Goal: Navigation & Orientation: Go to known website

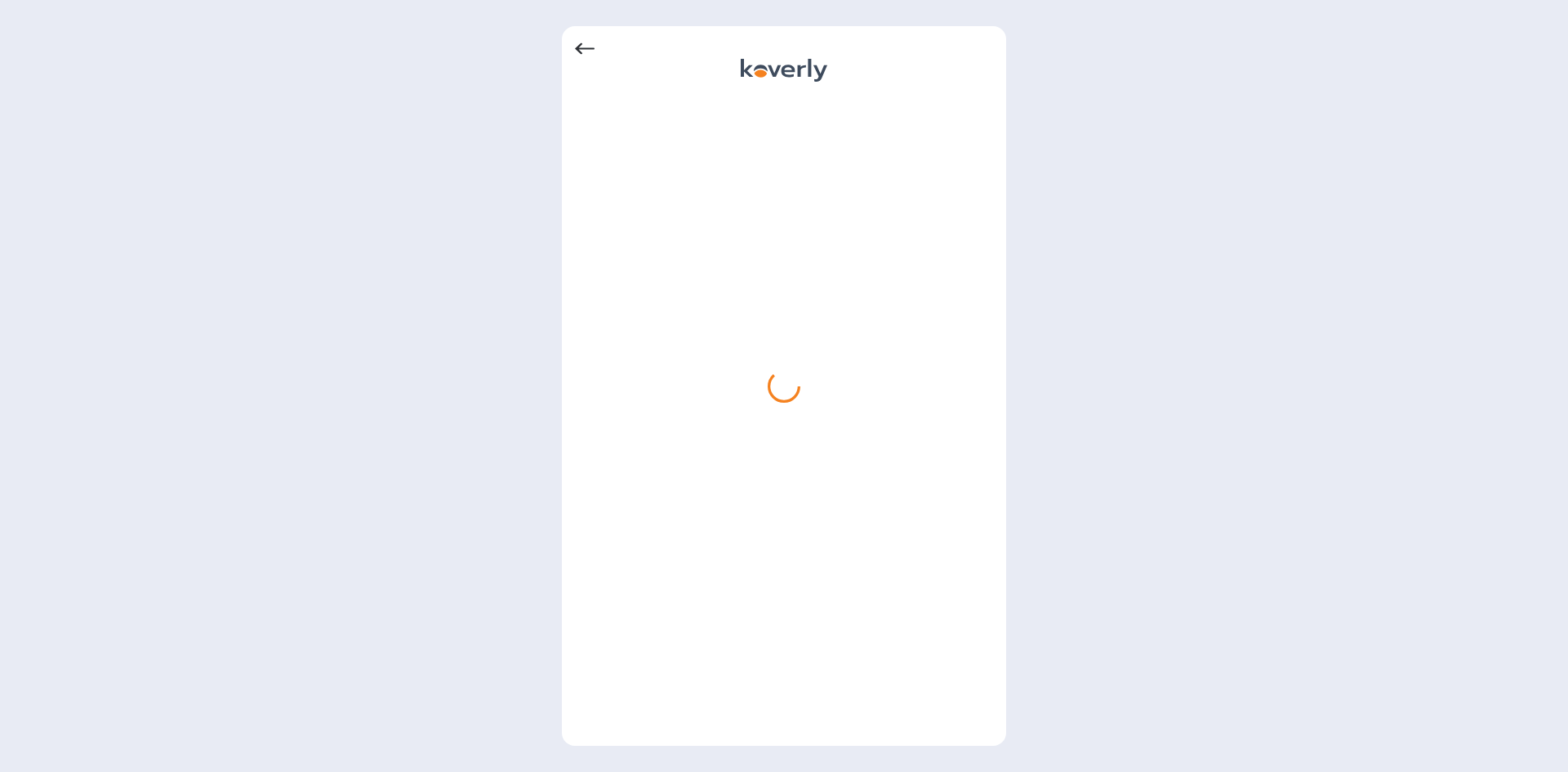
click at [593, 45] on icon at bounding box center [584, 49] width 20 height 20
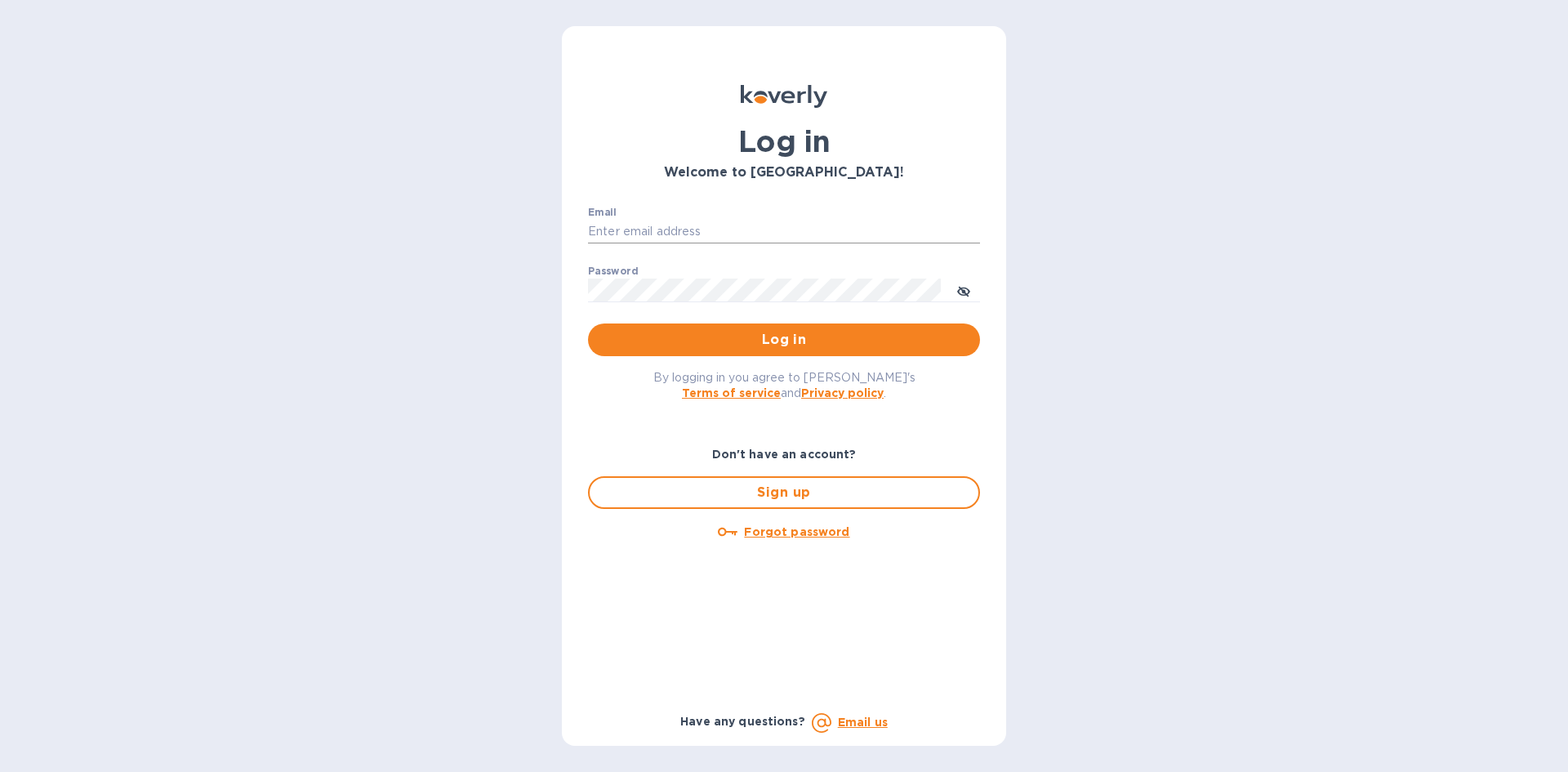
type input "[EMAIL_ADDRESS][DOMAIN_NAME]"
click at [629, 224] on input "[EMAIL_ADDRESS][DOMAIN_NAME]" at bounding box center [783, 232] width 392 height 25
click at [751, 344] on span "Log in" at bounding box center [784, 340] width 366 height 20
